Goal: Transaction & Acquisition: Purchase product/service

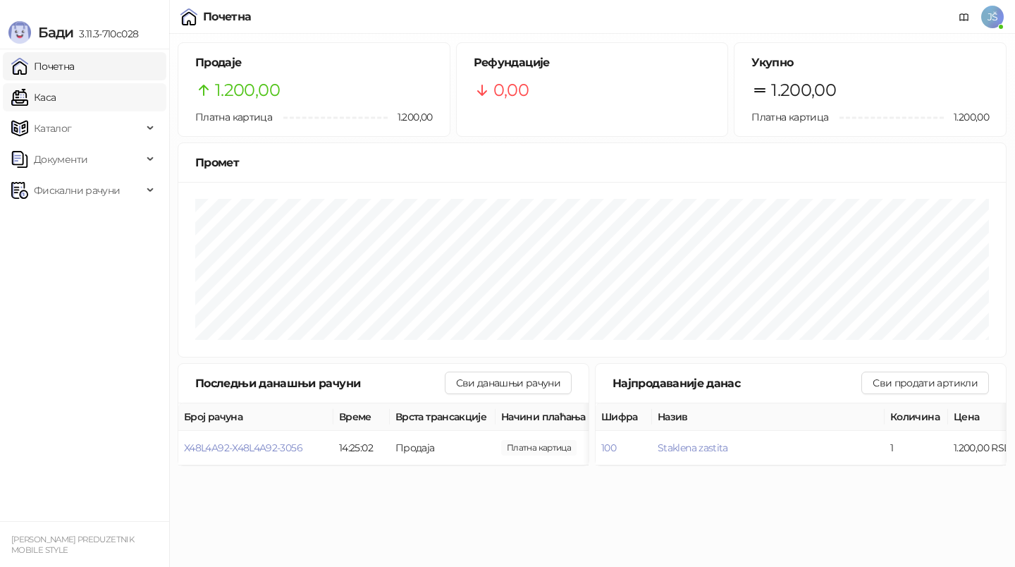
click at [56, 99] on link "Каса" at bounding box center [33, 97] width 44 height 28
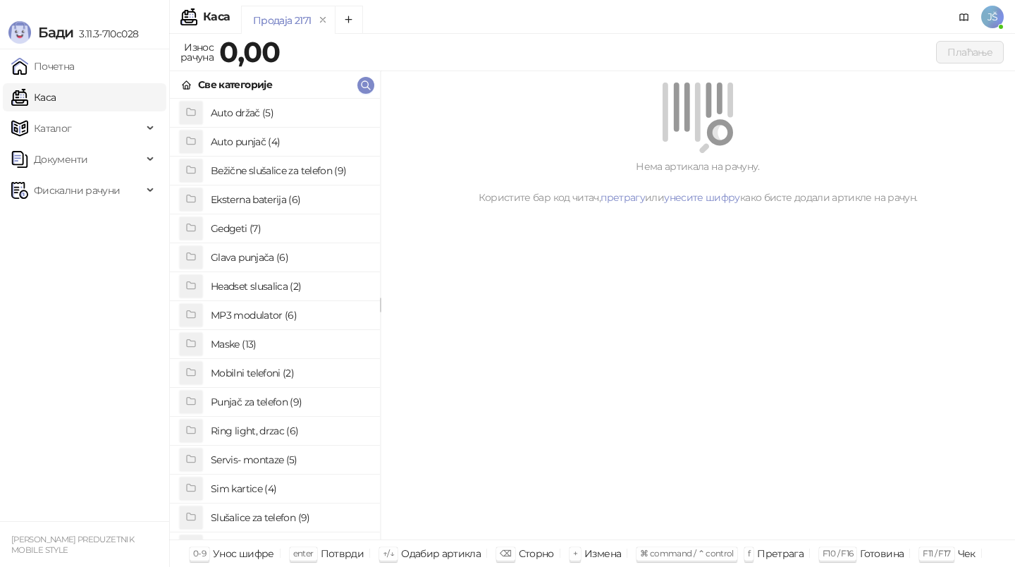
click at [273, 338] on h4 "Maske (13)" at bounding box center [290, 344] width 158 height 23
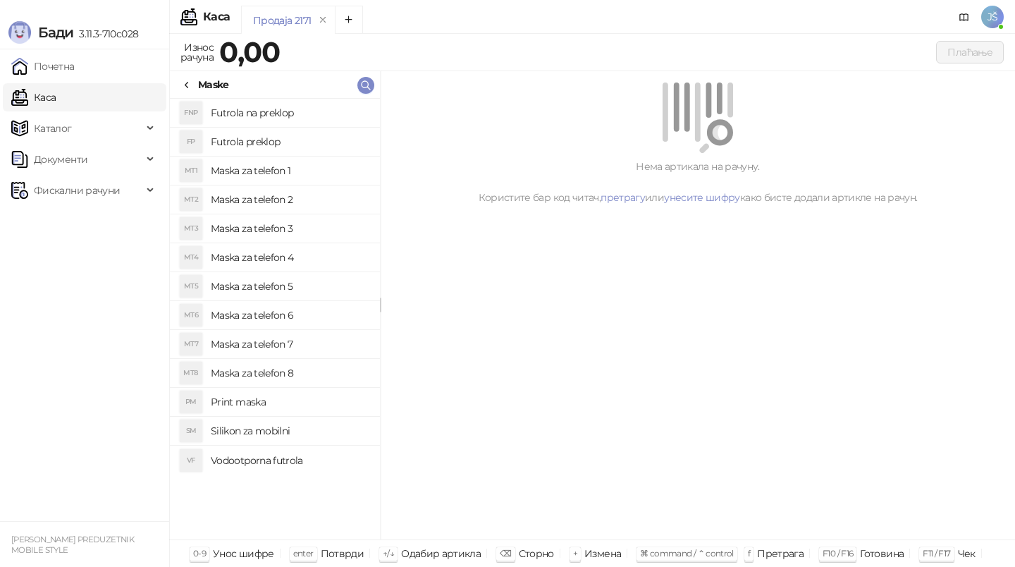
click at [323, 287] on h4 "Maska za telefon 5" at bounding box center [290, 286] width 158 height 23
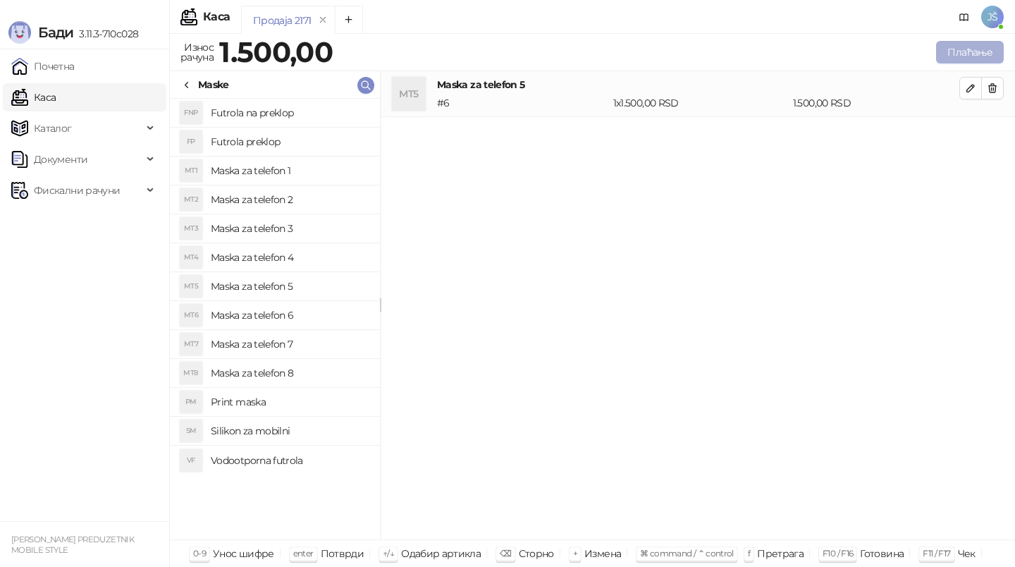
click at [966, 45] on button "Плаћање" at bounding box center [970, 52] width 68 height 23
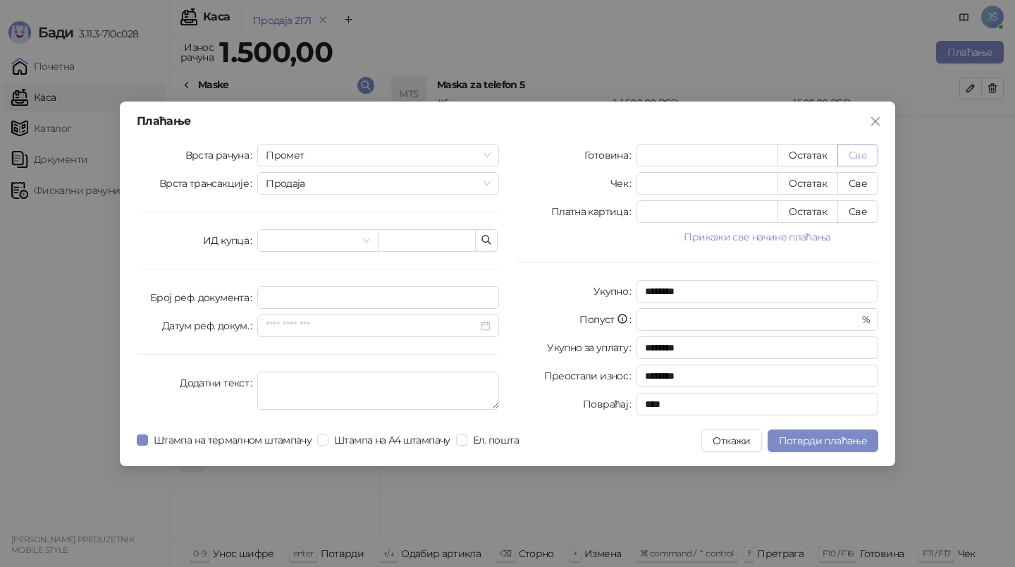
click at [852, 159] on button "Све" at bounding box center [857, 155] width 41 height 23
type input "****"
click at [849, 438] on span "Потврди плаћање" at bounding box center [823, 440] width 88 height 13
